Goal: Register for event/course

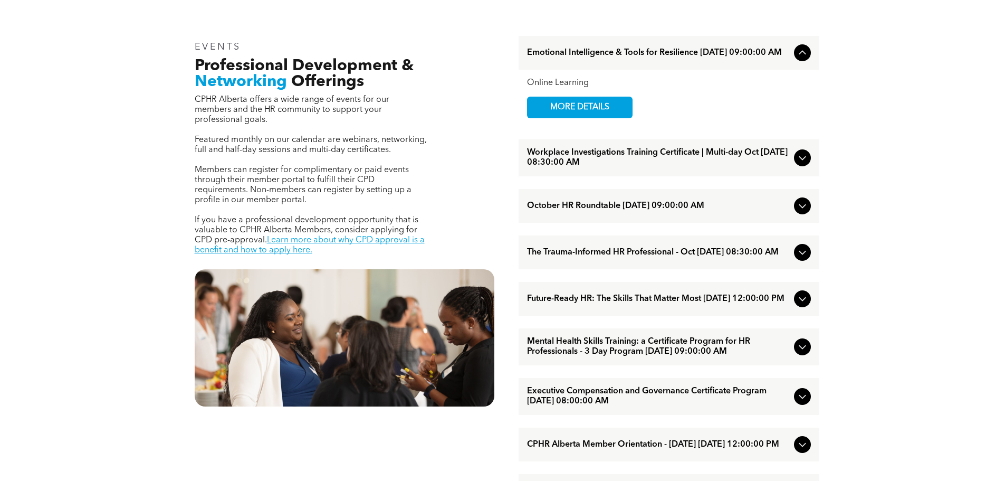
scroll to position [422, 0]
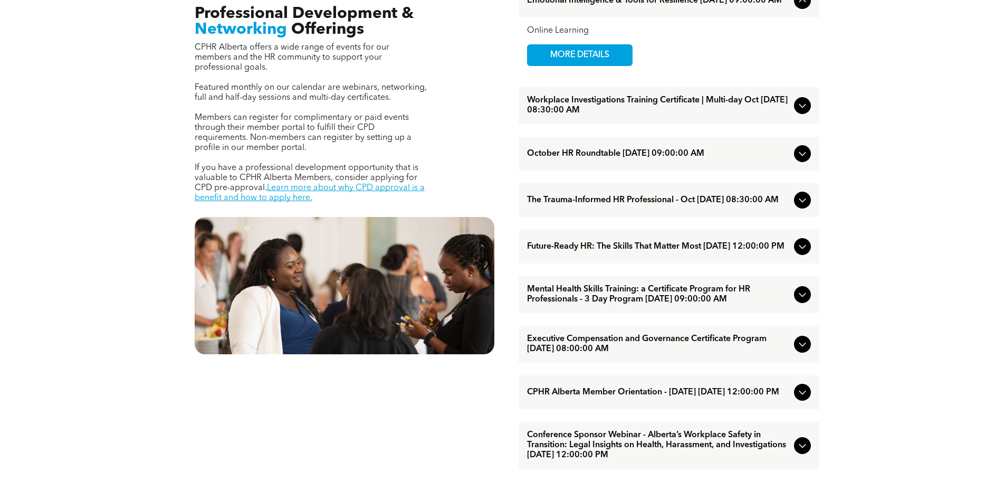
click at [741, 249] on span "Future-Ready HR: The Skills That Matter Most [DATE] 12:00:00 PM" at bounding box center [658, 247] width 263 height 10
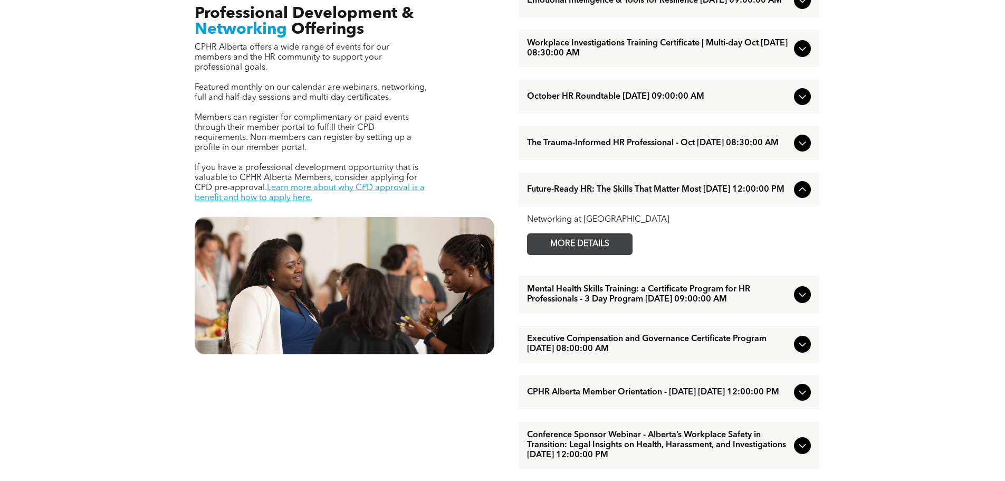
click at [575, 252] on span "MORE DETAILS" at bounding box center [579, 244] width 83 height 21
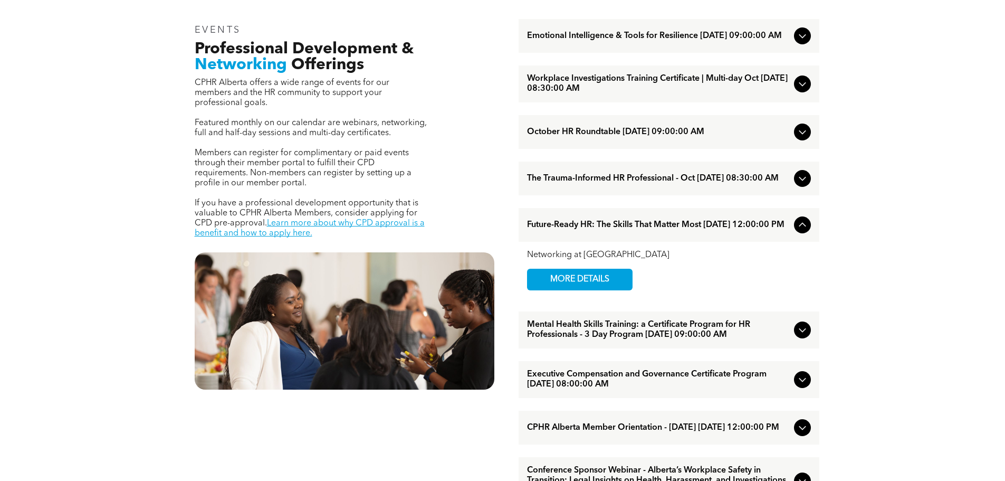
scroll to position [369, 0]
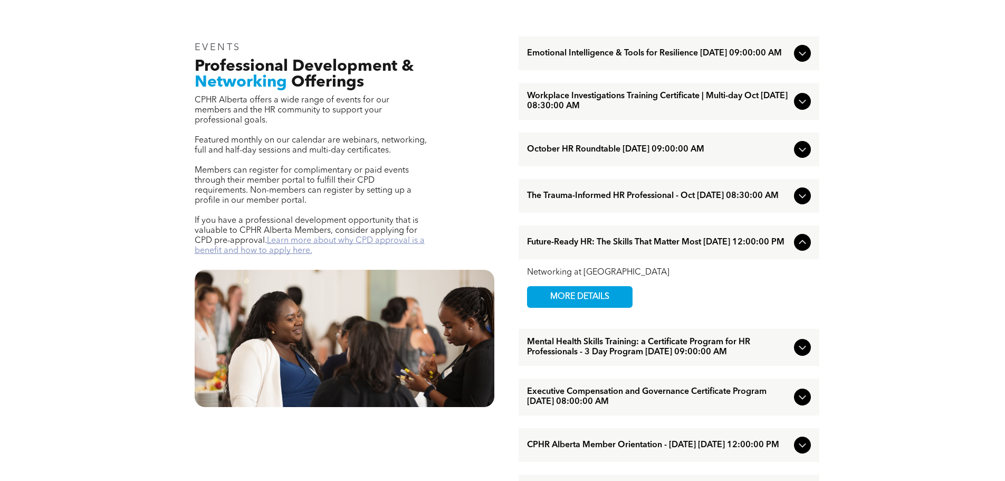
click at [391, 236] on link "Learn more about why CPD approval is a benefit and how to apply here." at bounding box center [310, 245] width 230 height 18
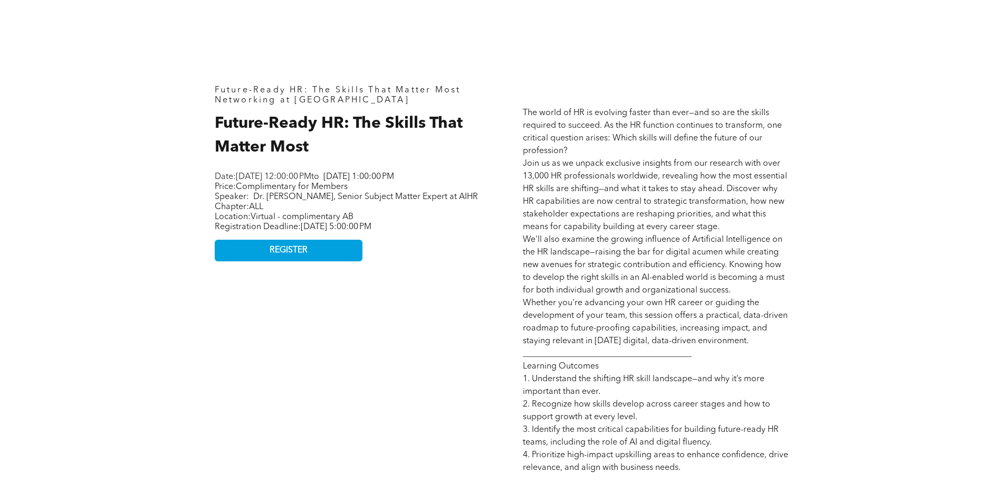
scroll to position [471, 0]
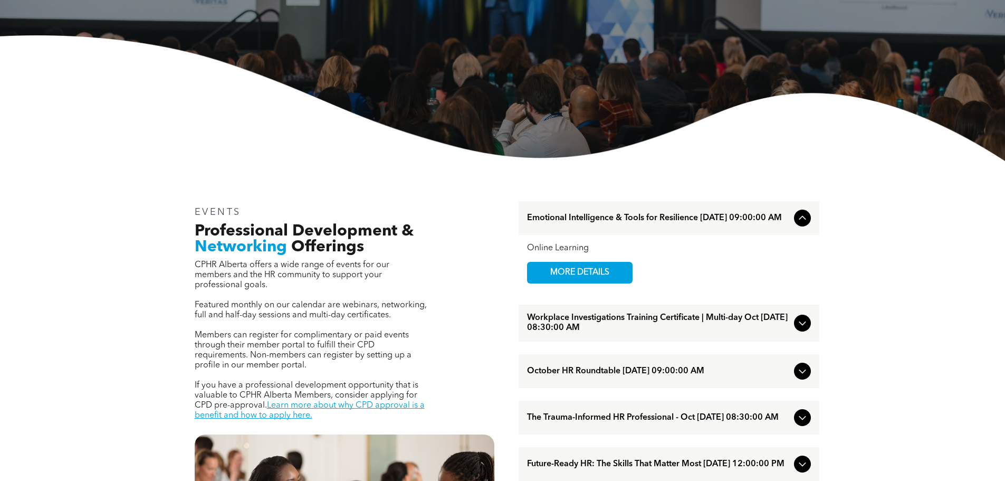
scroll to position [316, 0]
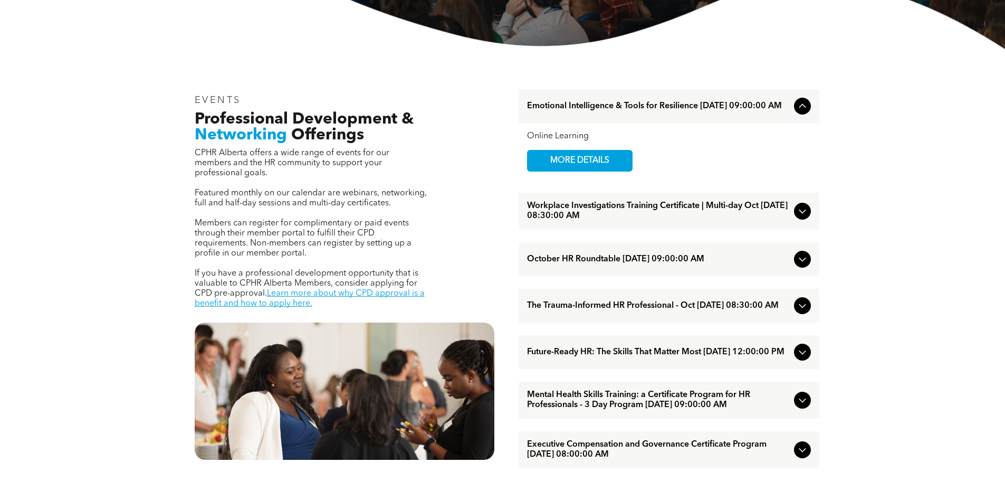
click at [795, 263] on div at bounding box center [802, 259] width 17 height 17
